Goal: Task Accomplishment & Management: Use online tool/utility

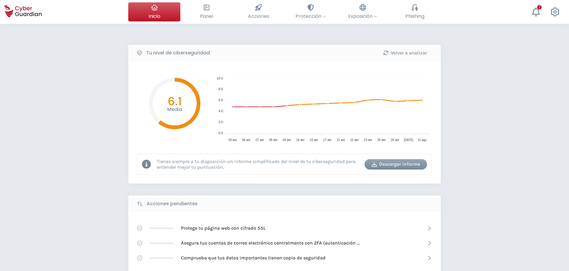
click at [71, 192] on div "Tu nivel de ciberseguridad Volver a analizar Media 6.1 10.0 10.0 8.0 8.0 6.0 6.…" at bounding box center [284, 265] width 569 height 482
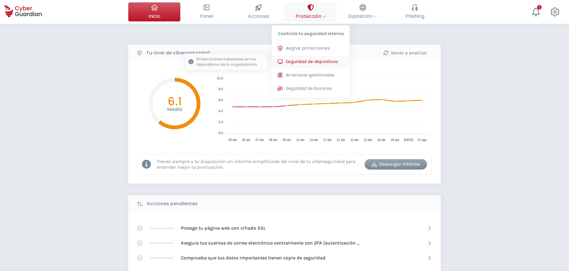
click at [294, 61] on span "Seguridad de dispositivos" at bounding box center [311, 62] width 52 height 6
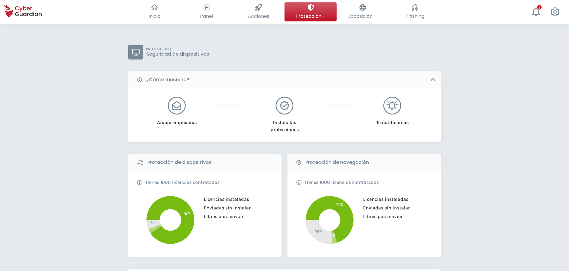
drag, startPoint x: 542, startPoint y: 174, endPoint x: 74, endPoint y: 103, distance: 473.1
